Goal: Task Accomplishment & Management: Manage account settings

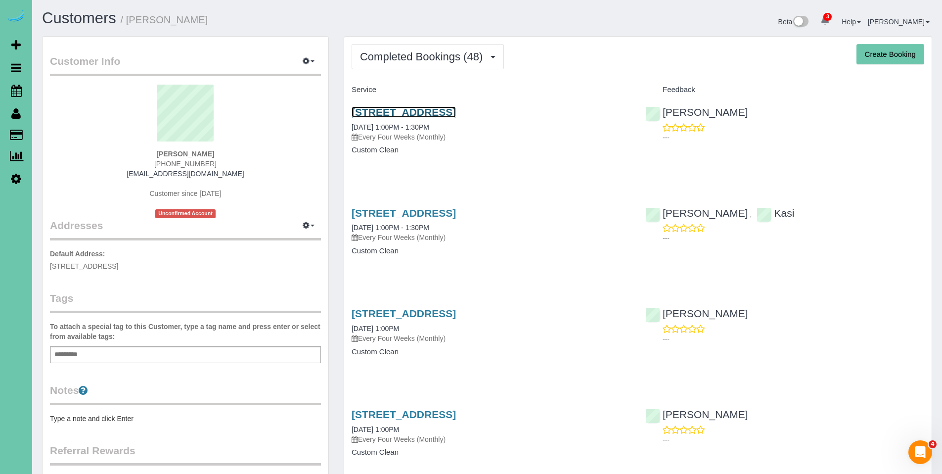
click at [421, 111] on link "110 S 202nd Street, Elkhorn, NE 68022" at bounding box center [404, 111] width 104 height 11
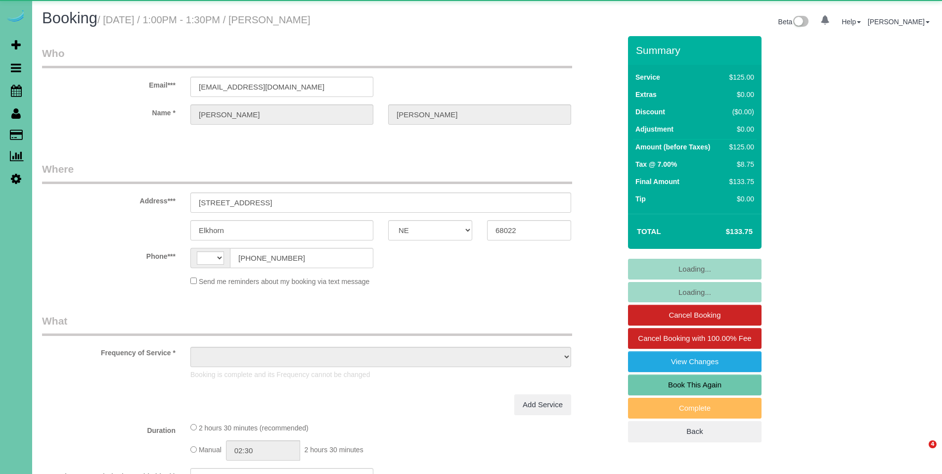
select select "NE"
select select "string:[GEOGRAPHIC_DATA]"
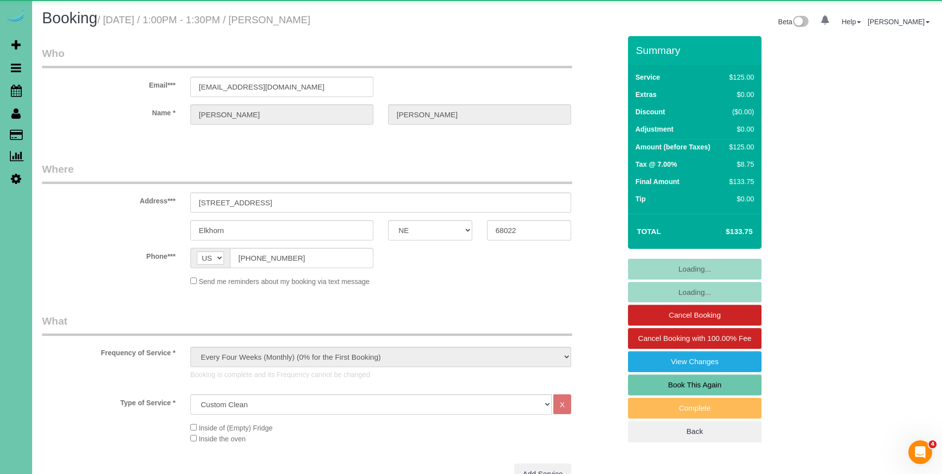
select select "object:865"
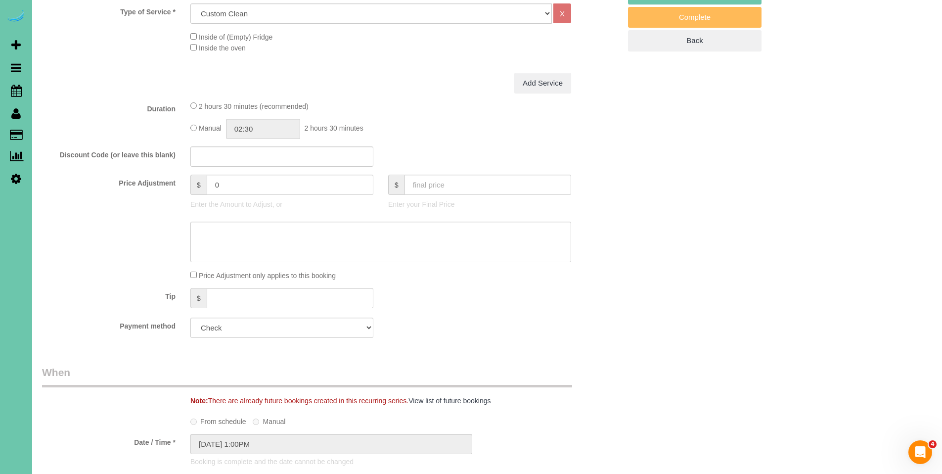
scroll to position [443, 0]
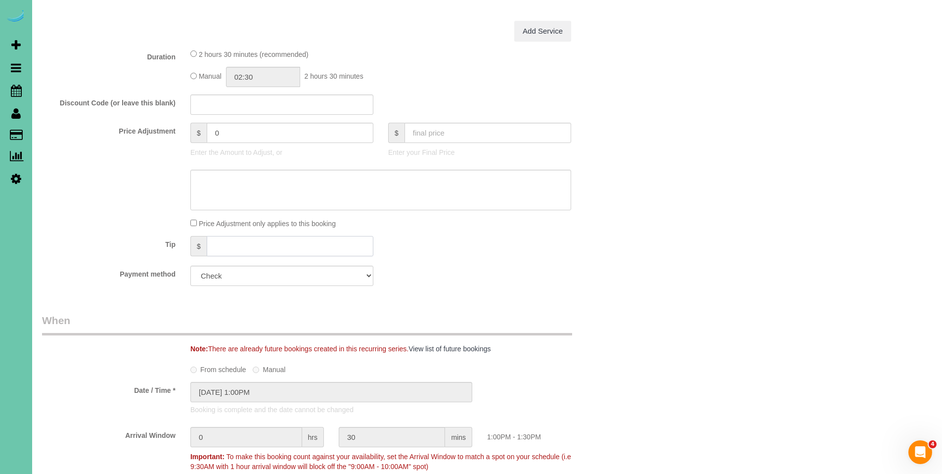
click at [326, 244] on input "text" at bounding box center [290, 246] width 167 height 20
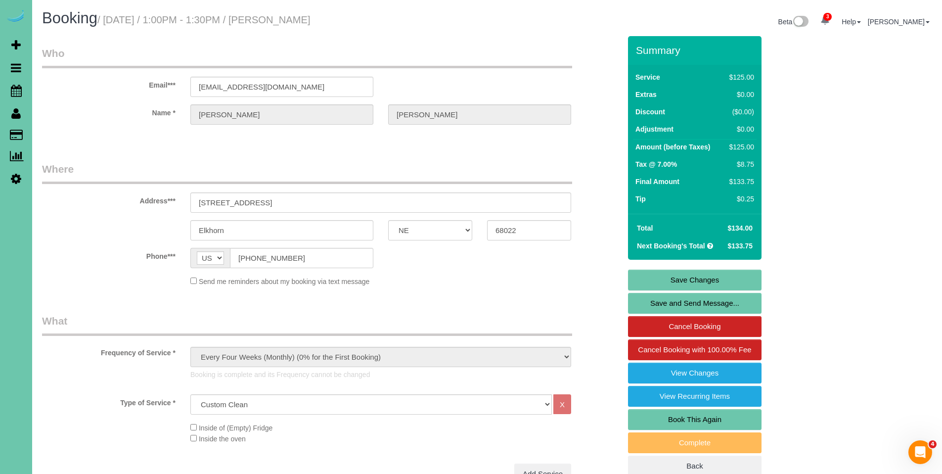
click at [712, 279] on link "Save Changes" at bounding box center [695, 279] width 134 height 21
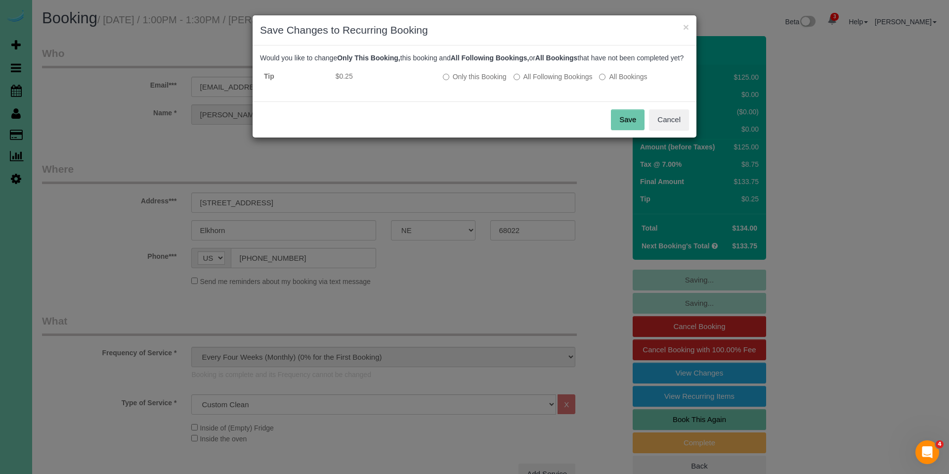
click at [617, 130] on button "Save" at bounding box center [628, 119] width 34 height 21
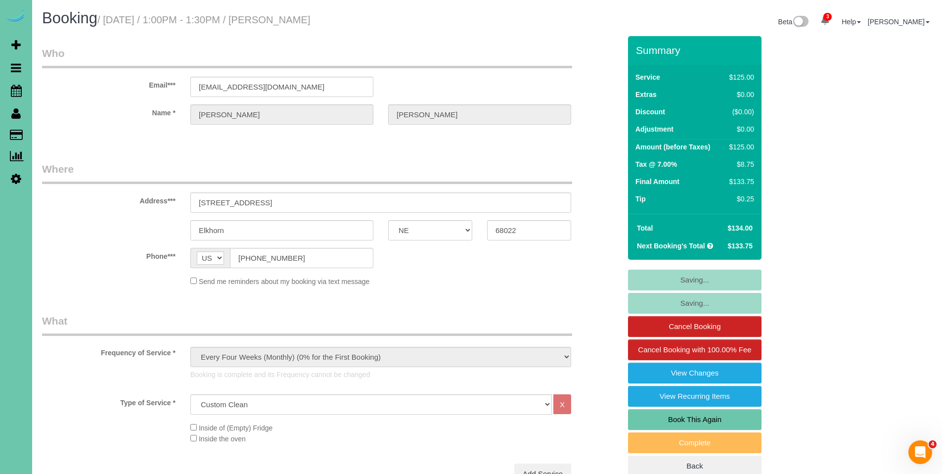
type input "0.25"
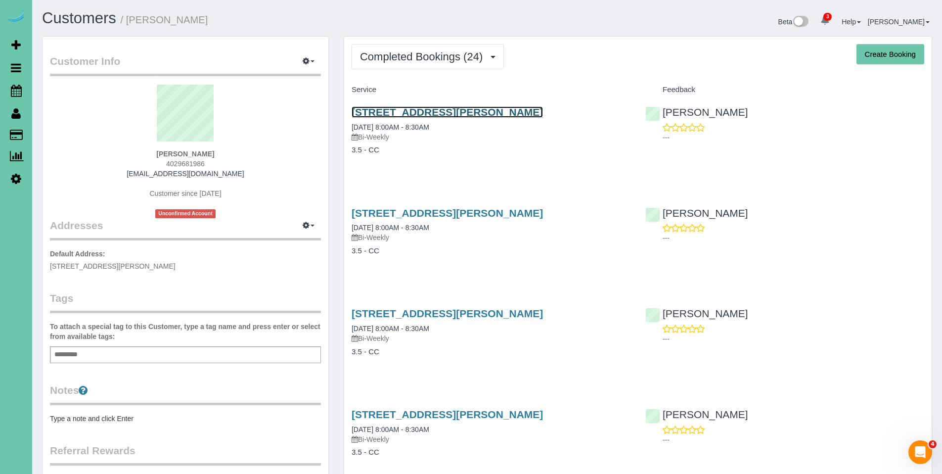
click at [436, 109] on link "112 Combs Rd, Bellevue, NE 68005" at bounding box center [447, 111] width 191 height 11
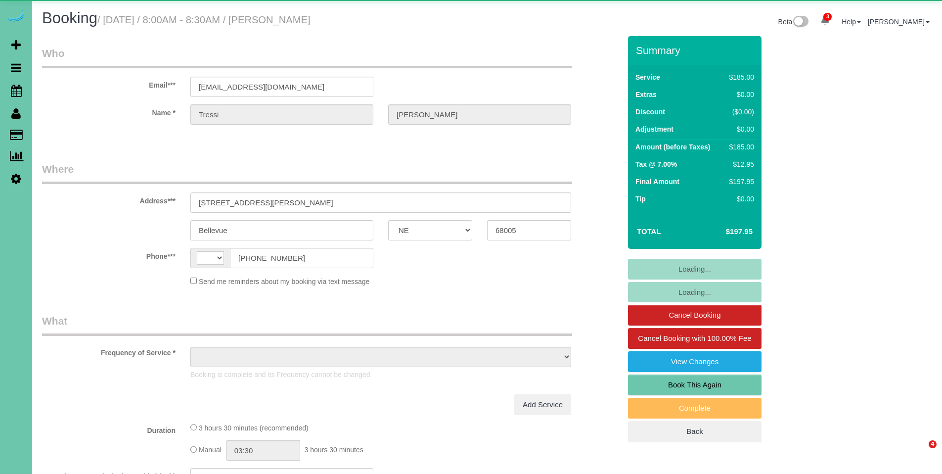
select select "NE"
select select "string:US"
select select "object:841"
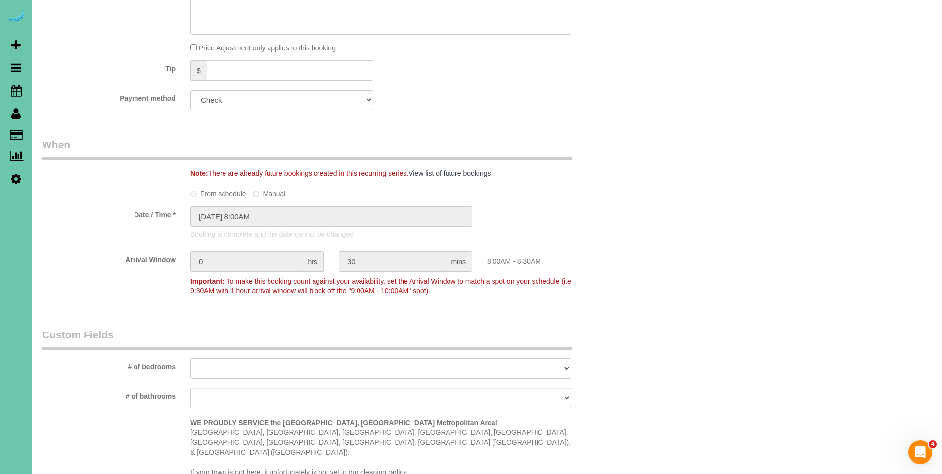
scroll to position [587, 0]
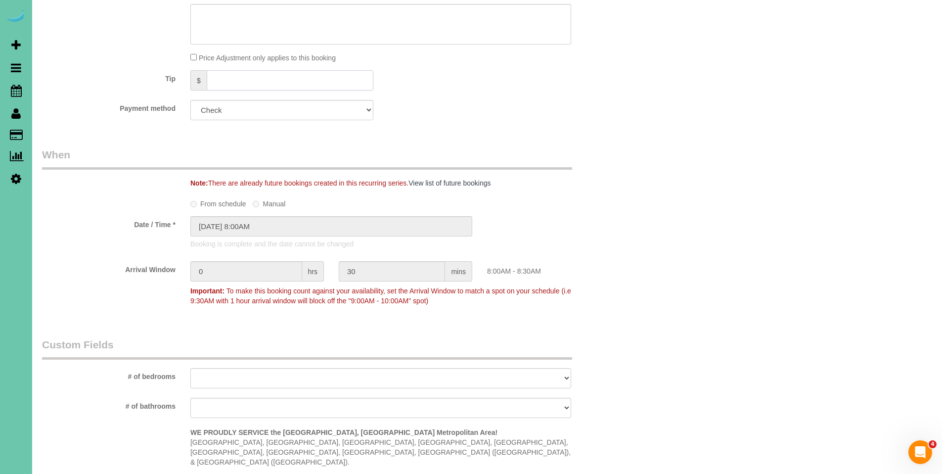
click at [273, 84] on input "text" at bounding box center [290, 80] width 167 height 20
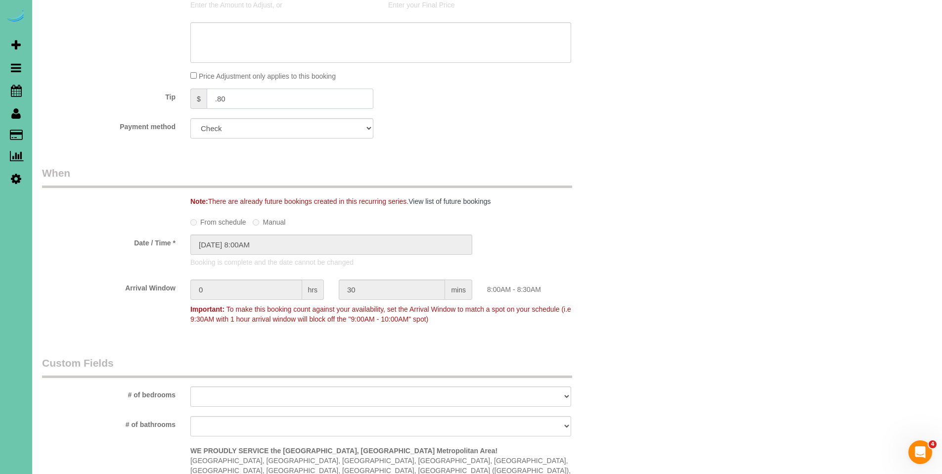
scroll to position [0, 0]
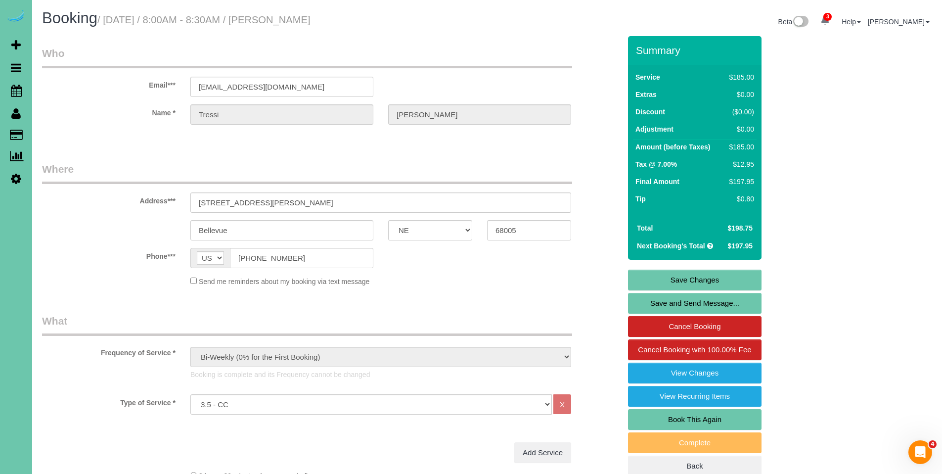
click at [705, 278] on link "Save Changes" at bounding box center [695, 279] width 134 height 21
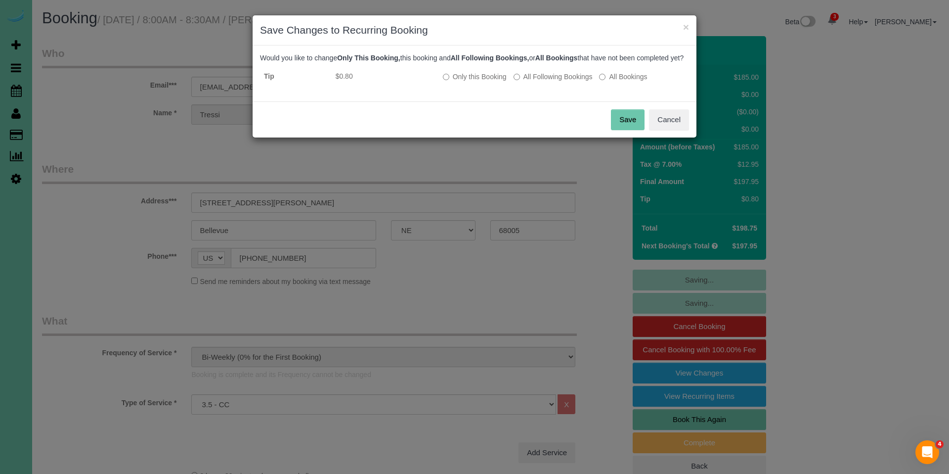
click at [630, 129] on button "Save" at bounding box center [628, 119] width 34 height 21
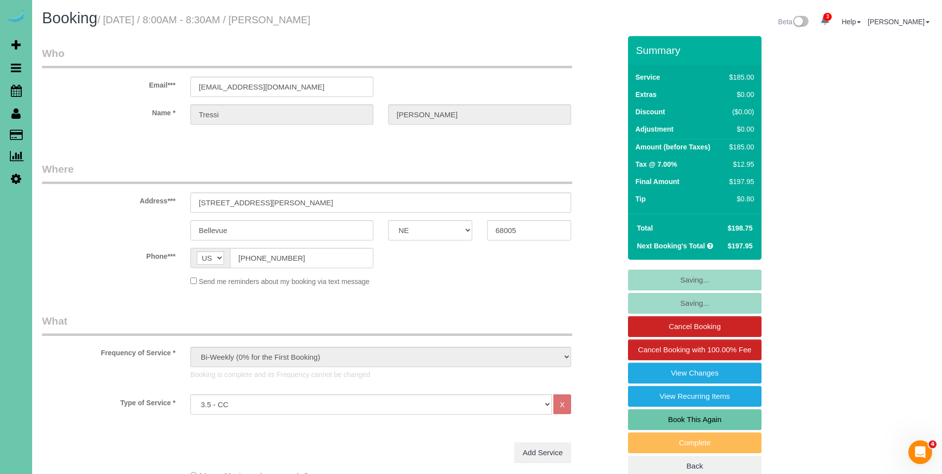
type input "0.8"
